Goal: Task Accomplishment & Management: Manage account settings

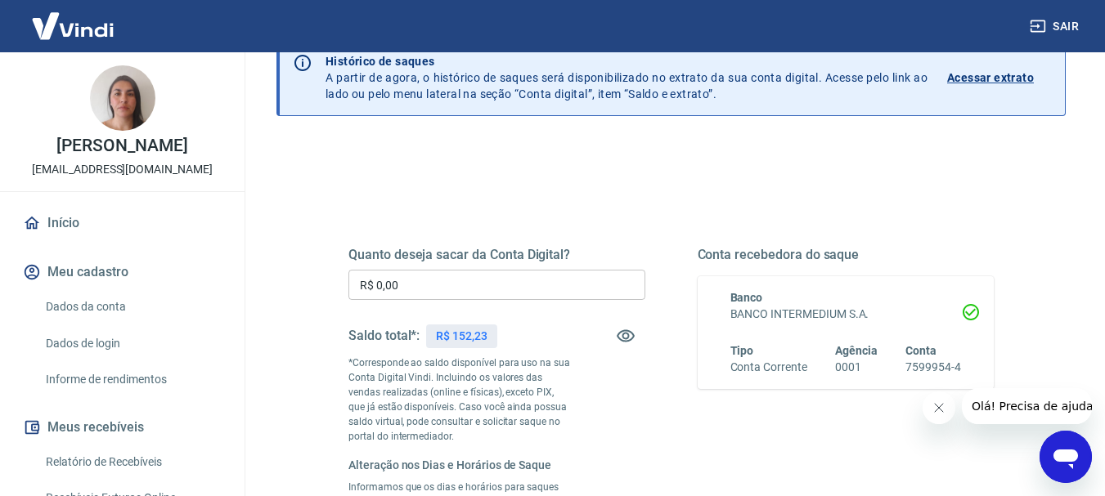
scroll to position [164, 0]
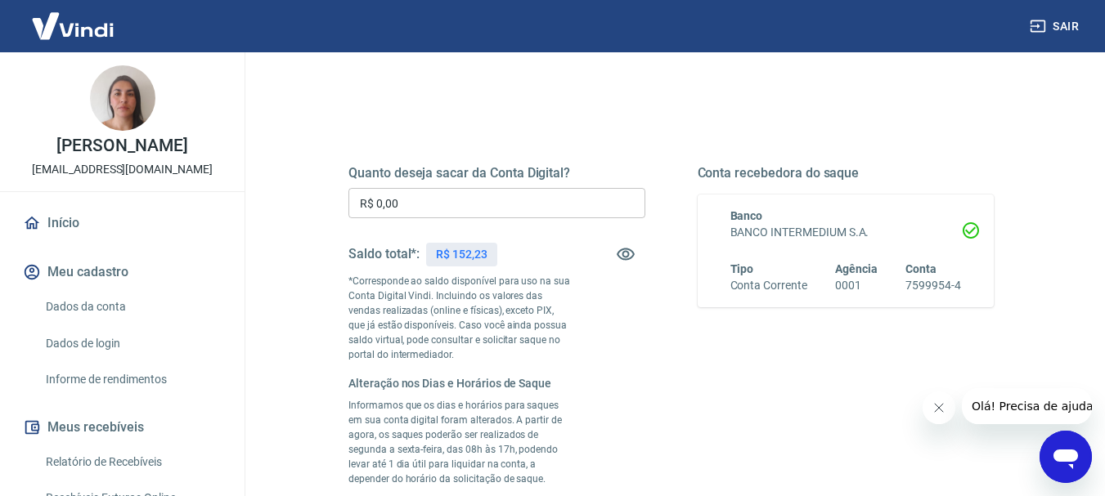
click at [469, 199] on input "R$ 0,00" at bounding box center [496, 203] width 297 height 30
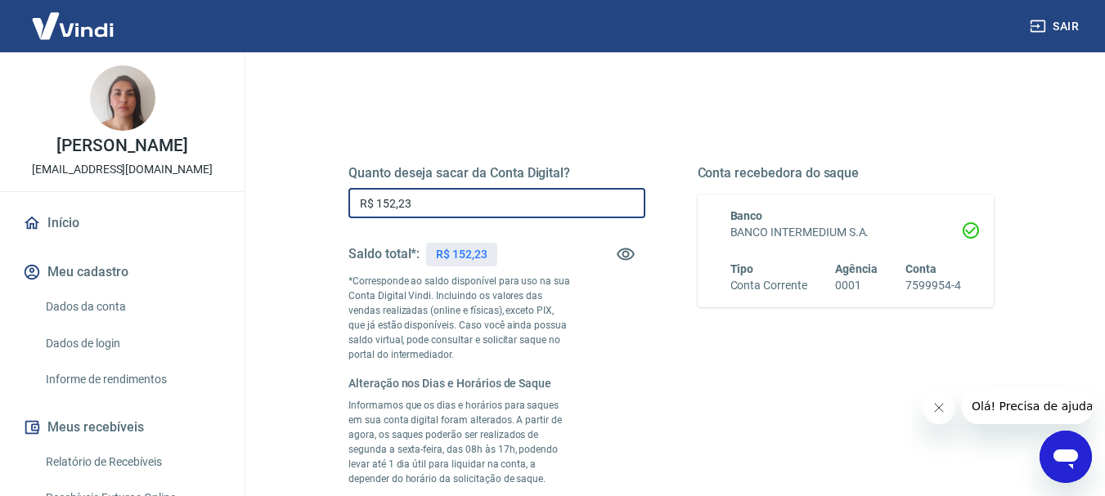
type input "R$ 152,23"
click at [622, 353] on div "Quanto deseja sacar da Conta Digital? R$ 152,23 ​ Saldo total*: R$ 152,23 *Corr…" at bounding box center [496, 365] width 297 height 401
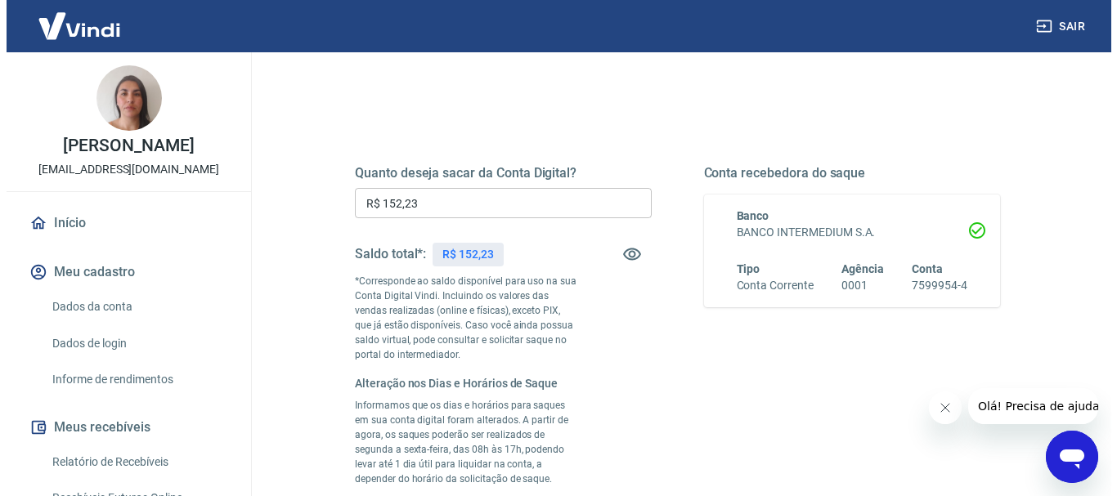
scroll to position [409, 0]
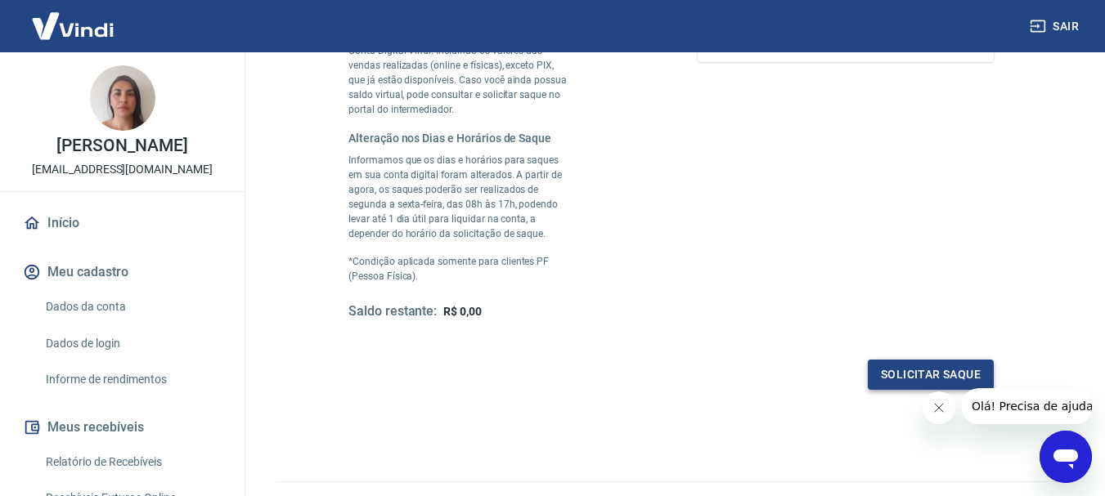
click at [905, 371] on button "Solicitar saque" at bounding box center [931, 375] width 126 height 30
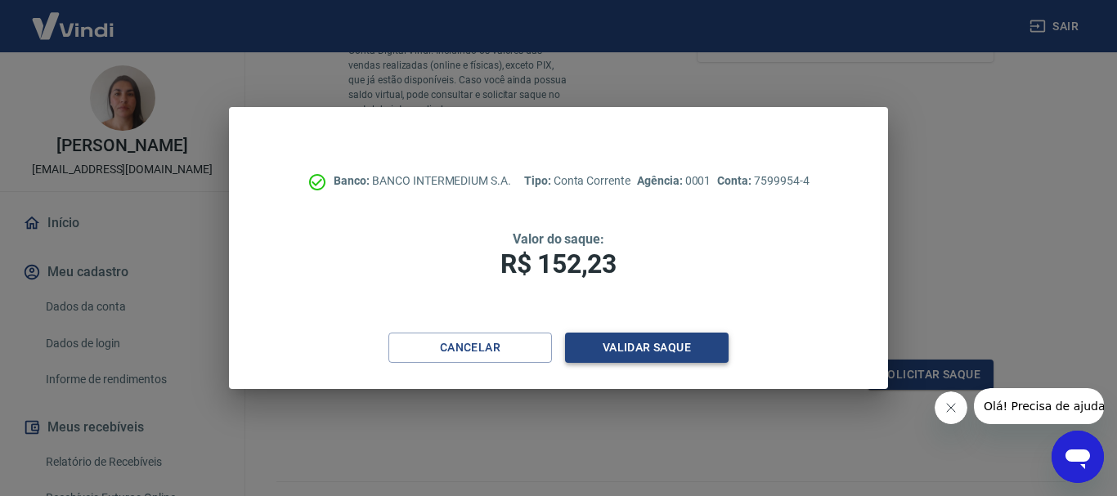
click at [641, 343] on button "Validar saque" at bounding box center [647, 348] width 164 height 30
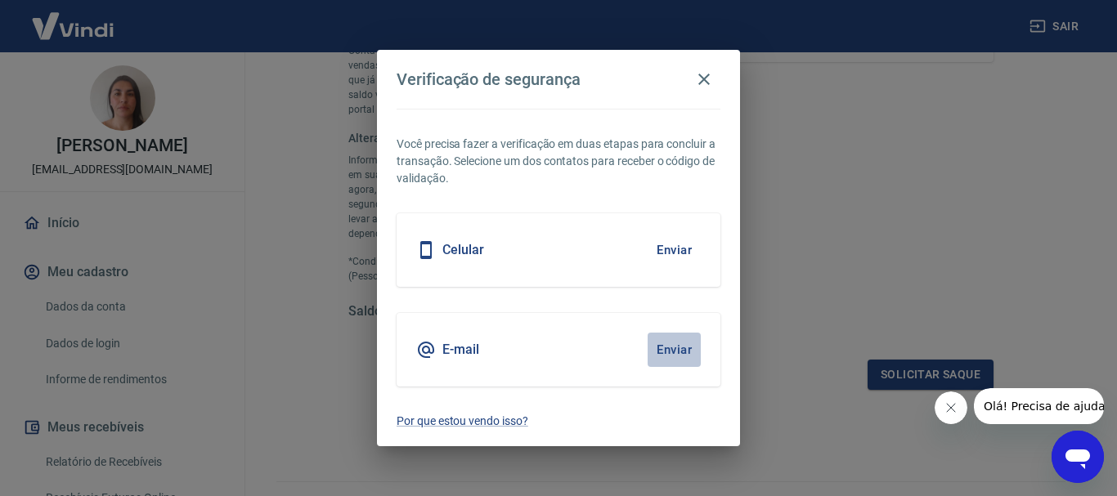
click at [664, 348] on button "Enviar" at bounding box center [674, 350] width 53 height 34
